Goal: Task Accomplishment & Management: Manage account settings

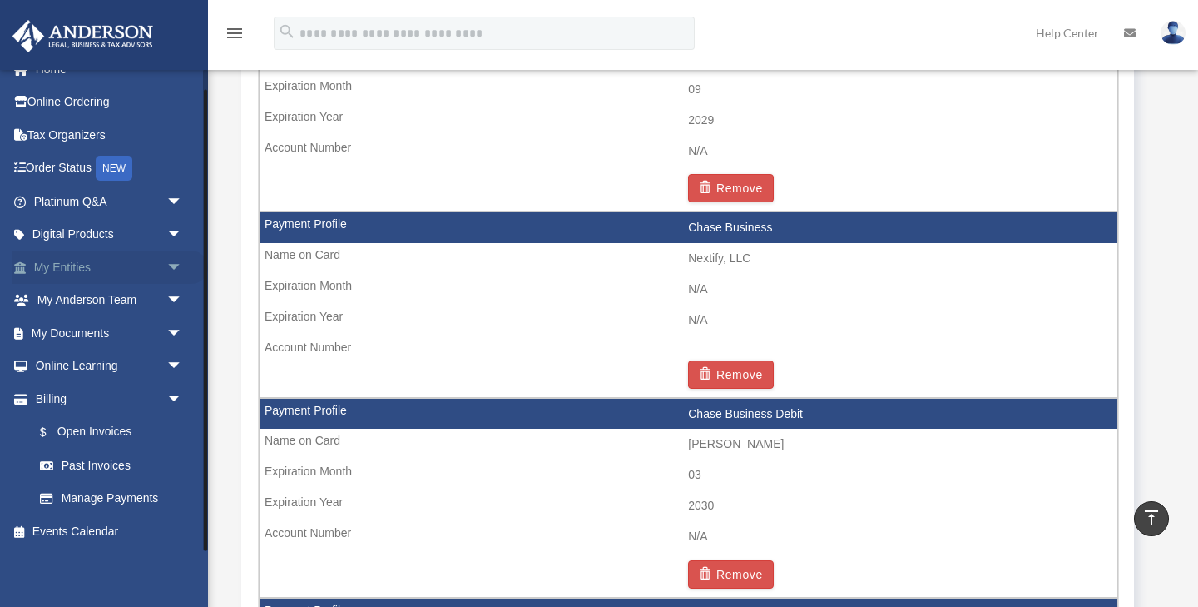
scroll to position [1182, 0]
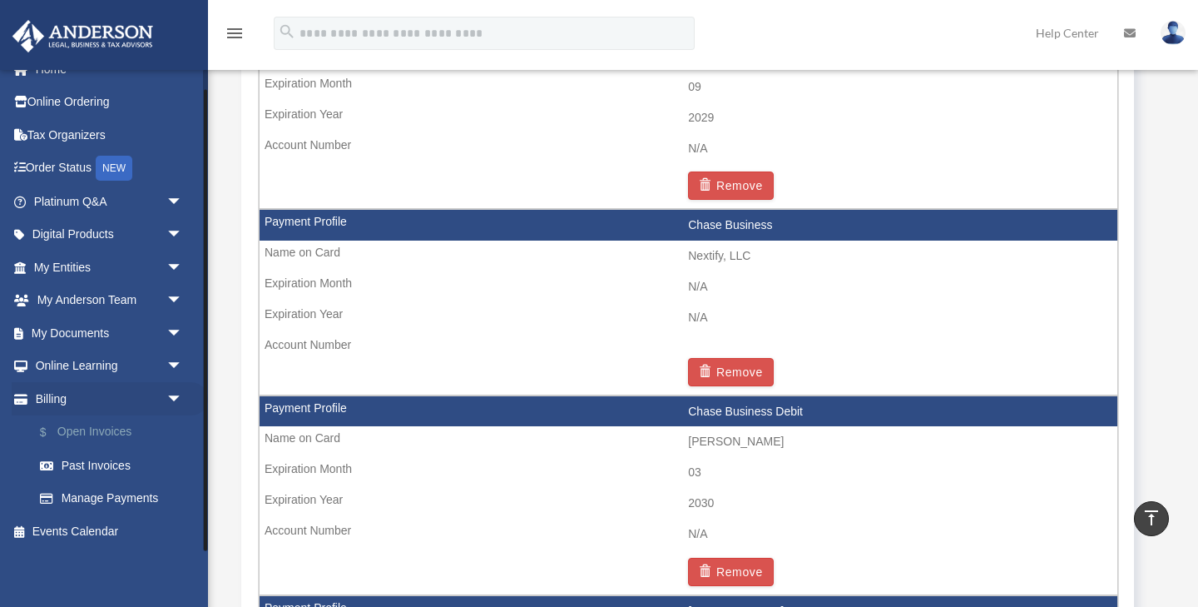
click at [97, 424] on link "$ Open Invoices" at bounding box center [115, 432] width 185 height 34
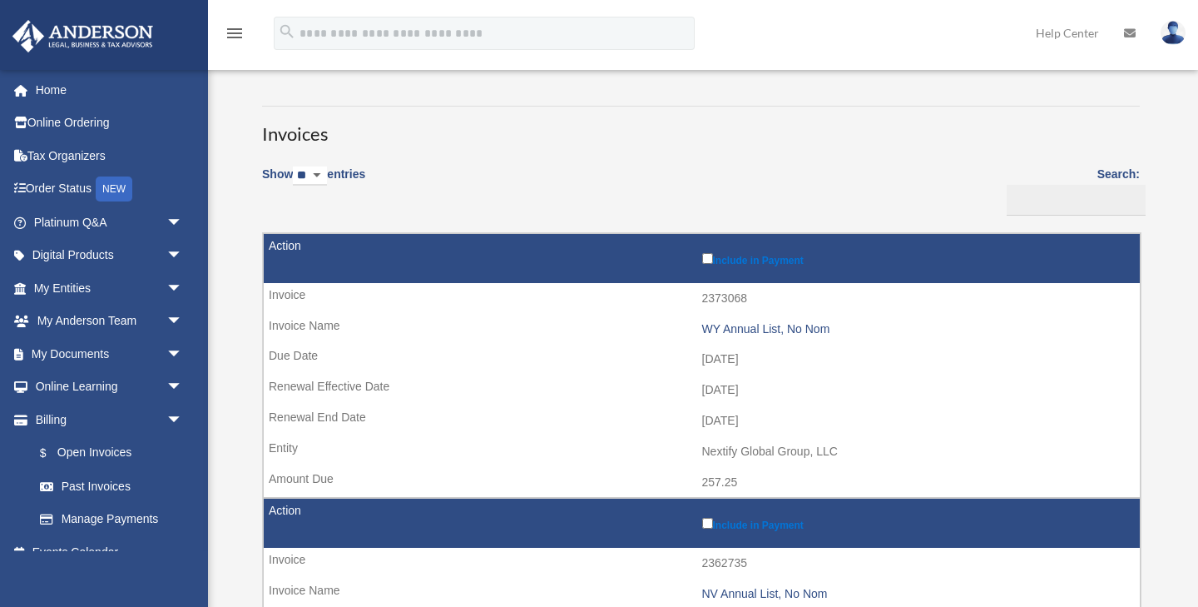
scroll to position [69, 0]
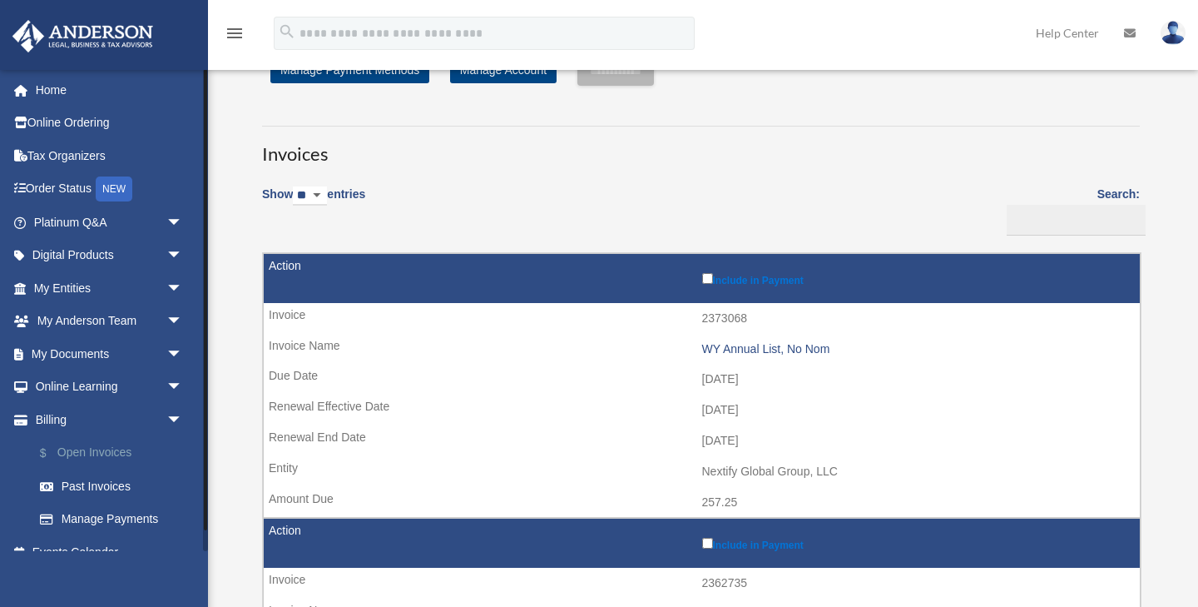
click at [92, 444] on link "$ Open Invoices" at bounding box center [115, 453] width 185 height 34
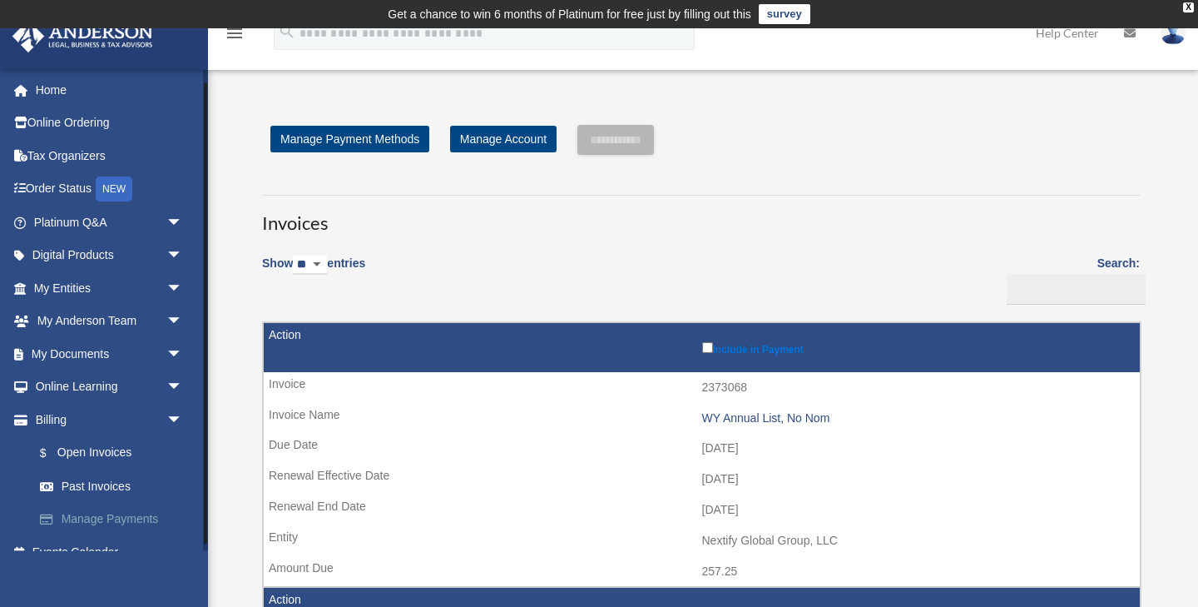
scroll to position [21, 0]
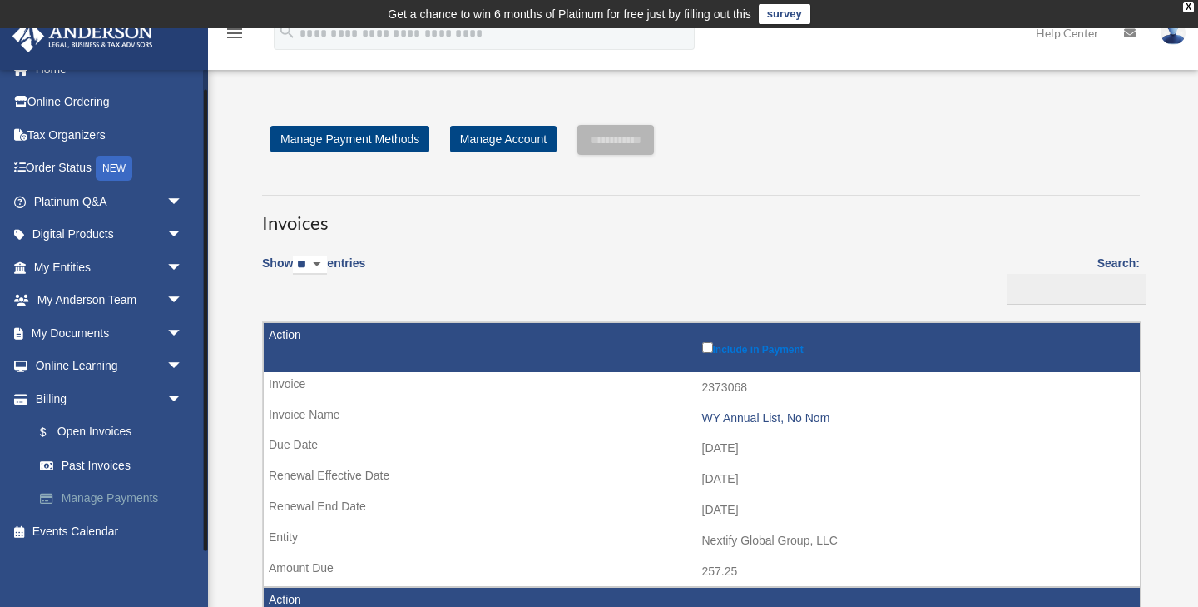
click at [101, 498] on link "Manage Payments" at bounding box center [115, 498] width 185 height 33
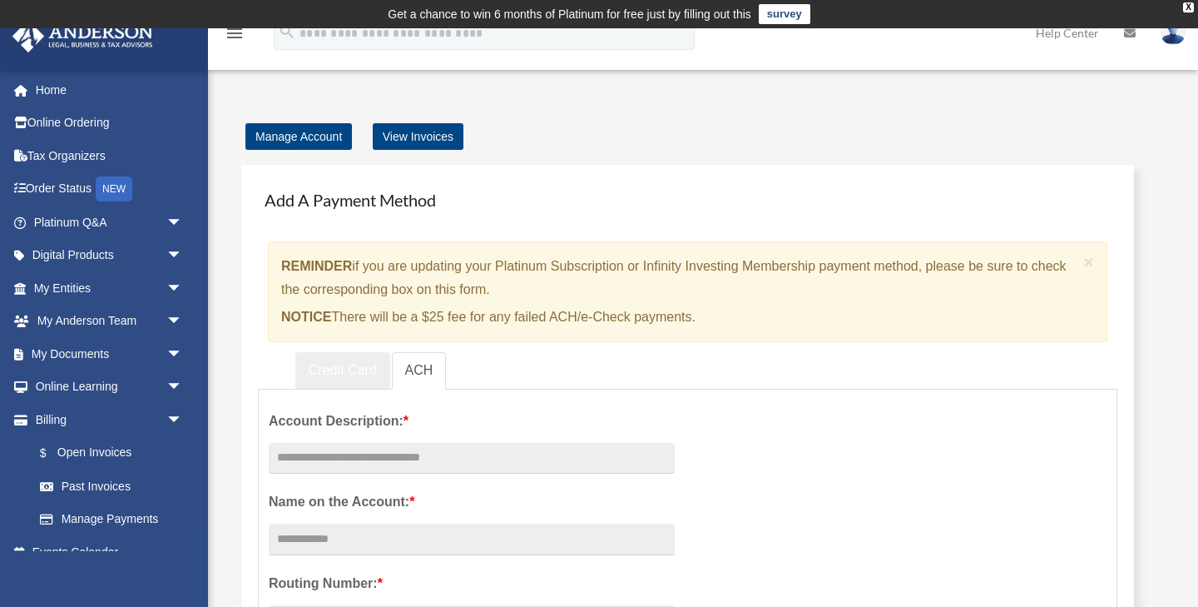
click at [358, 374] on link "Credit Card" at bounding box center [342, 370] width 95 height 37
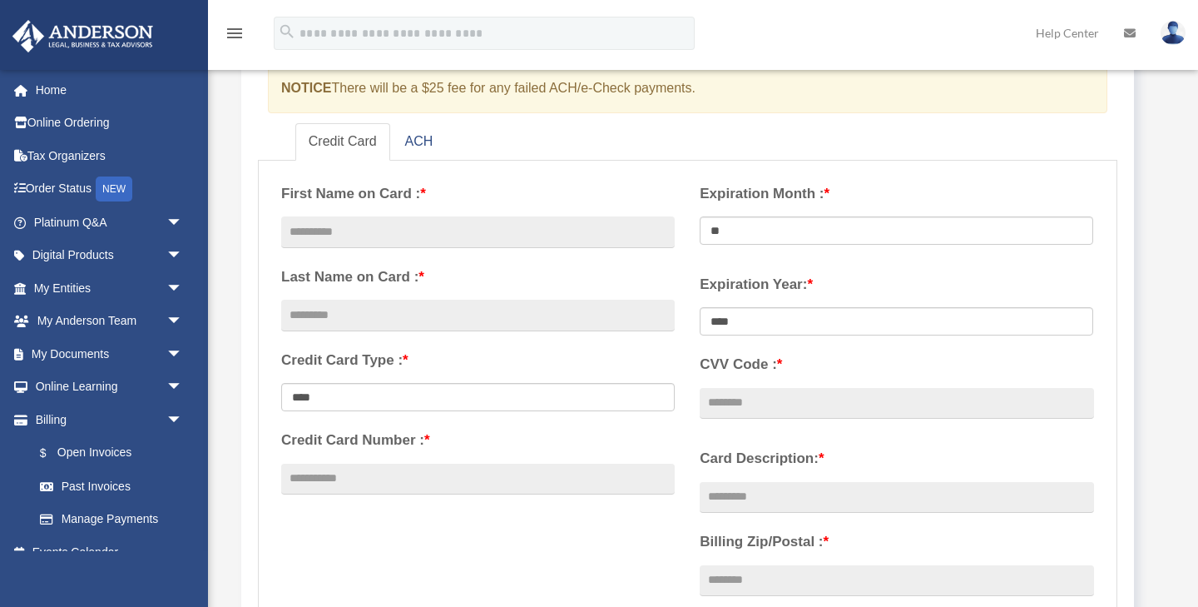
scroll to position [8, 0]
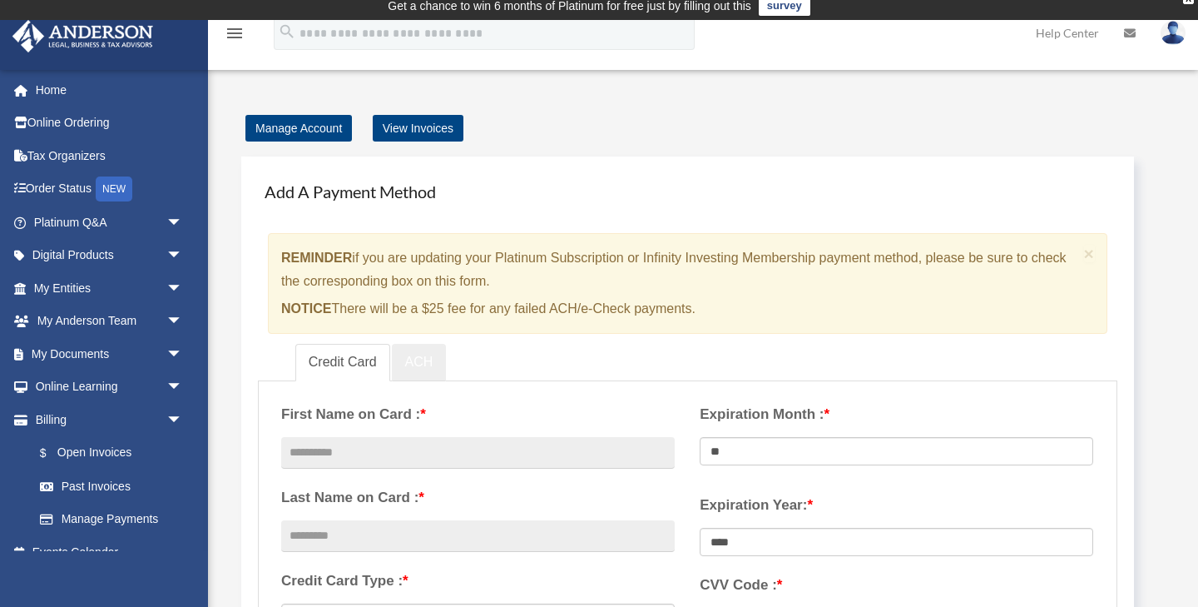
click at [420, 359] on link "ACH" at bounding box center [419, 362] width 55 height 37
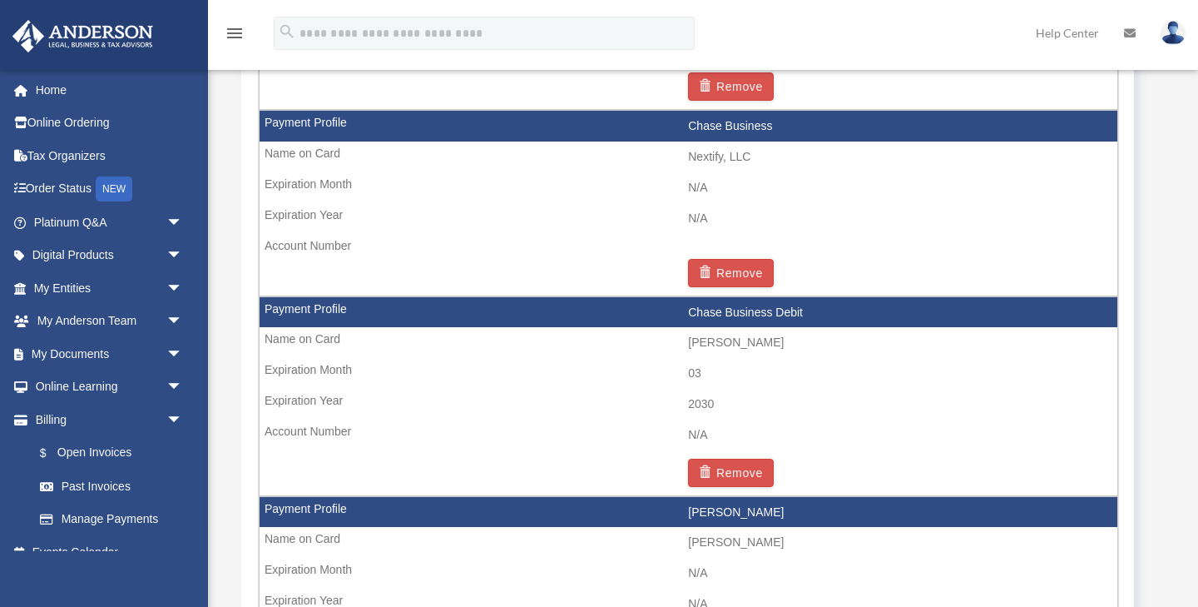
scroll to position [1307, 0]
